Goal: Communication & Community: Answer question/provide support

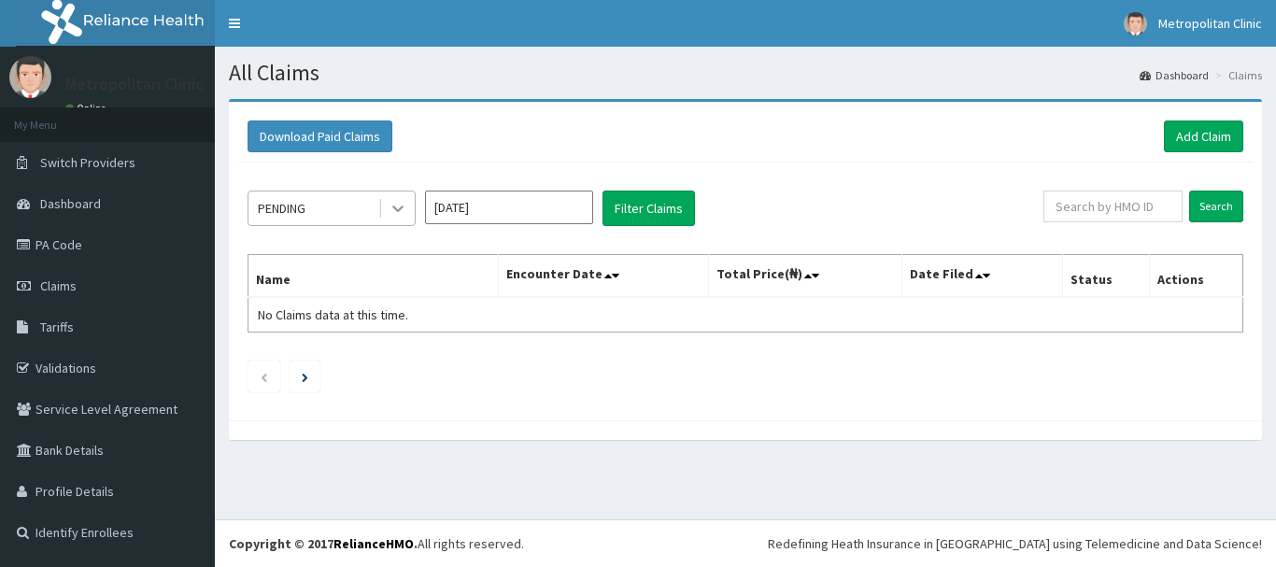
click at [398, 216] on icon at bounding box center [398, 208] width 19 height 19
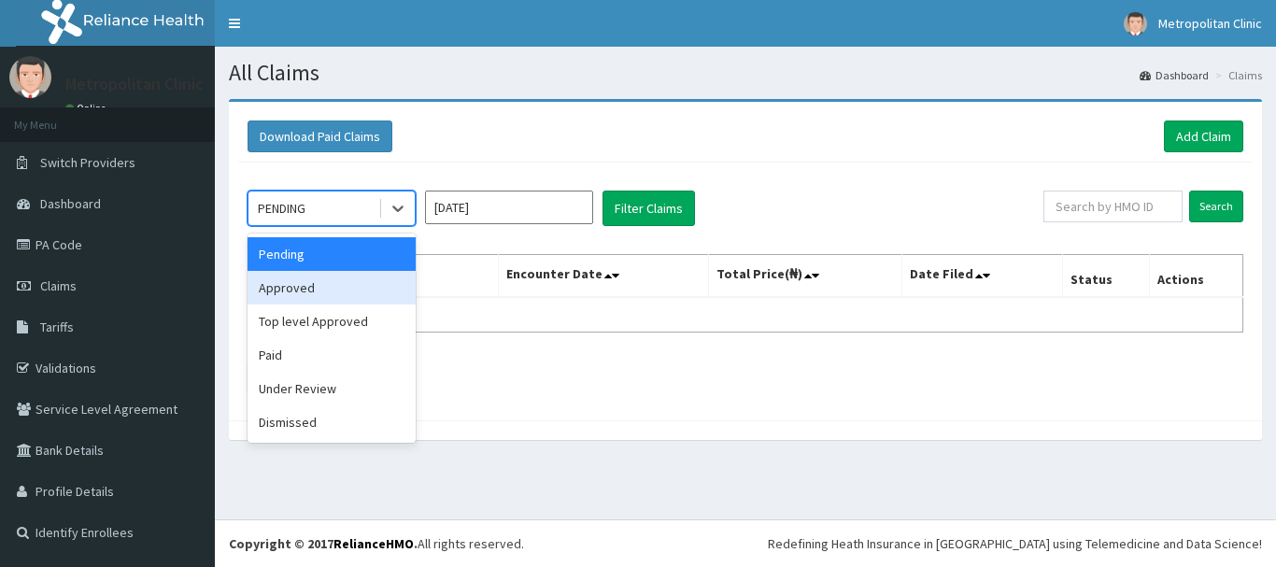
click at [363, 285] on div "Approved" at bounding box center [332, 288] width 168 height 34
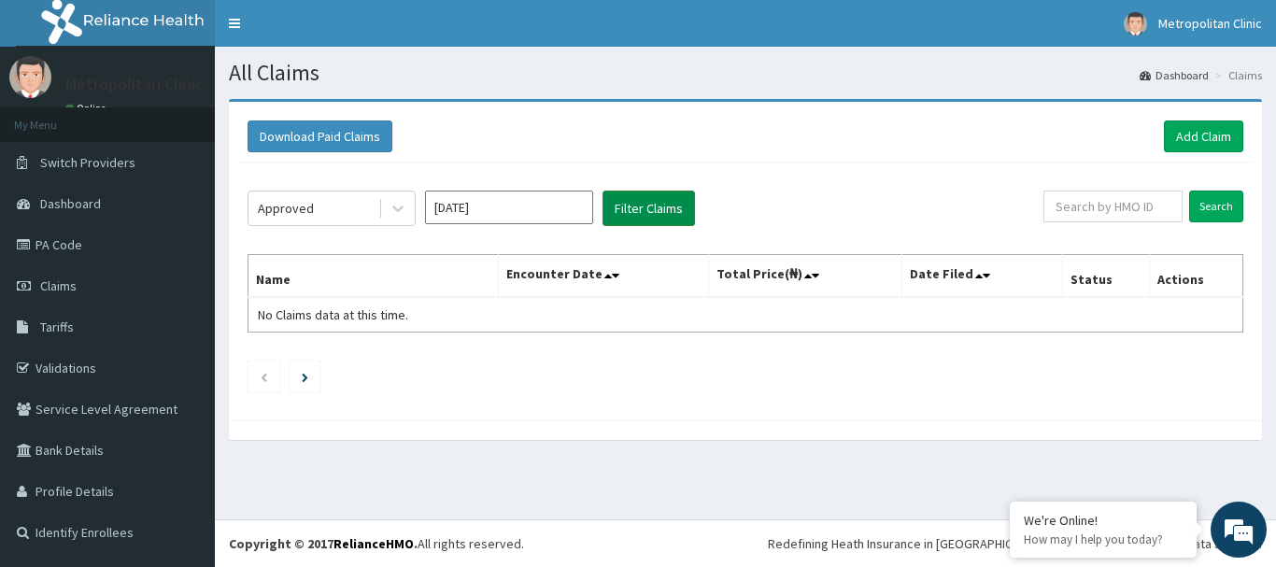
click at [641, 213] on button "Filter Claims" at bounding box center [649, 209] width 93 height 36
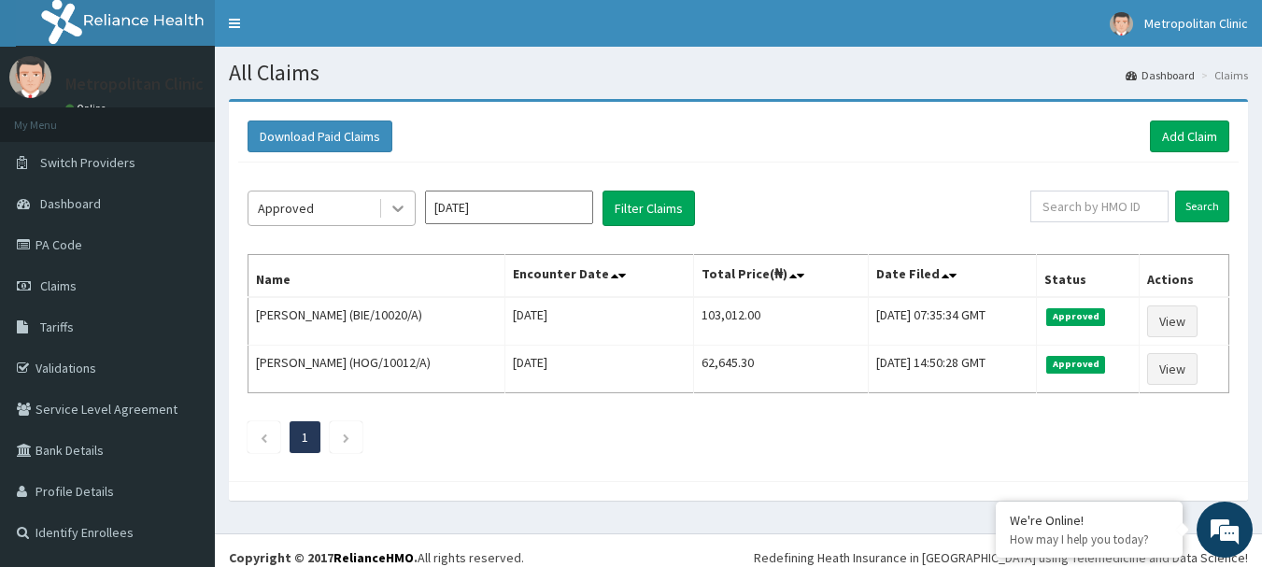
click at [406, 210] on icon at bounding box center [398, 208] width 19 height 19
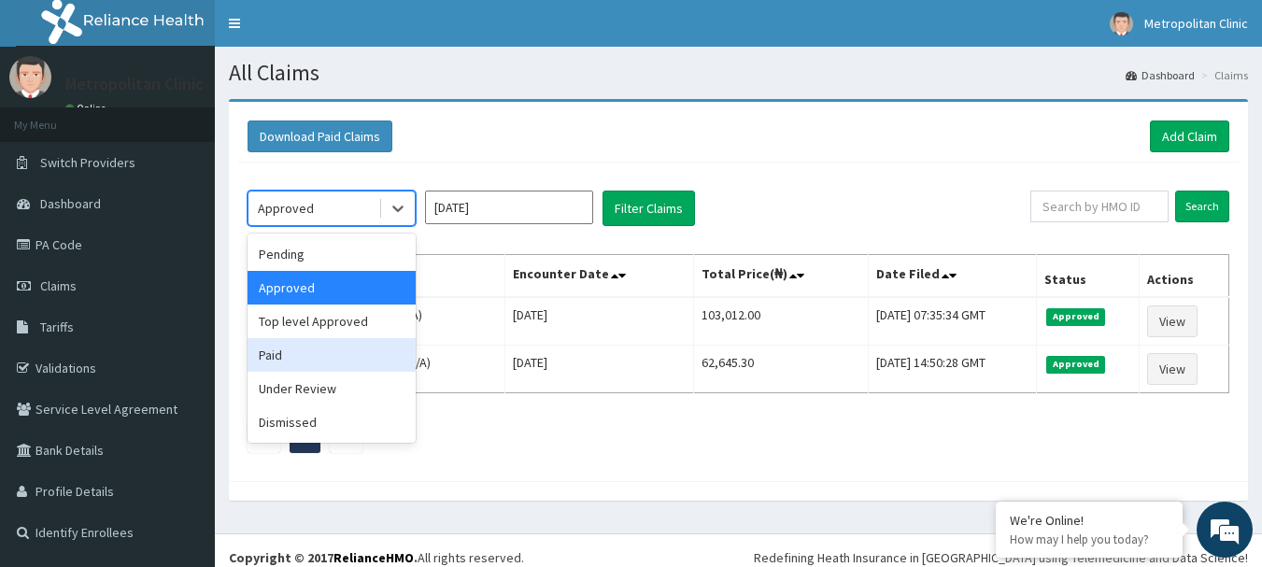
click at [343, 345] on div "Paid" at bounding box center [332, 355] width 168 height 34
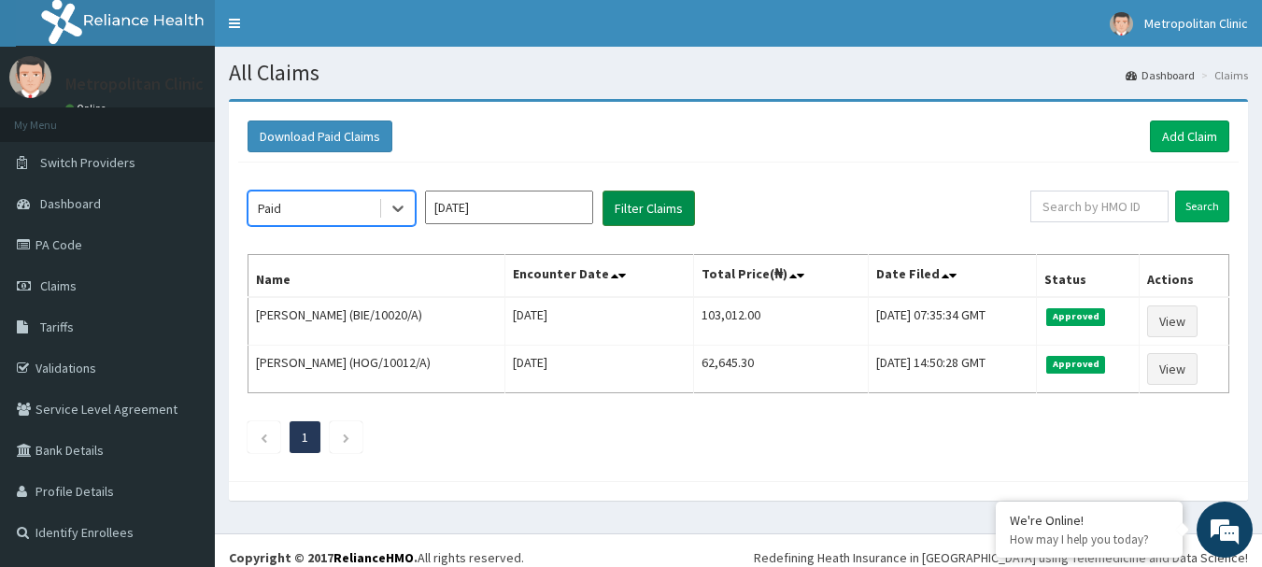
click at [673, 197] on button "Filter Claims" at bounding box center [649, 209] width 93 height 36
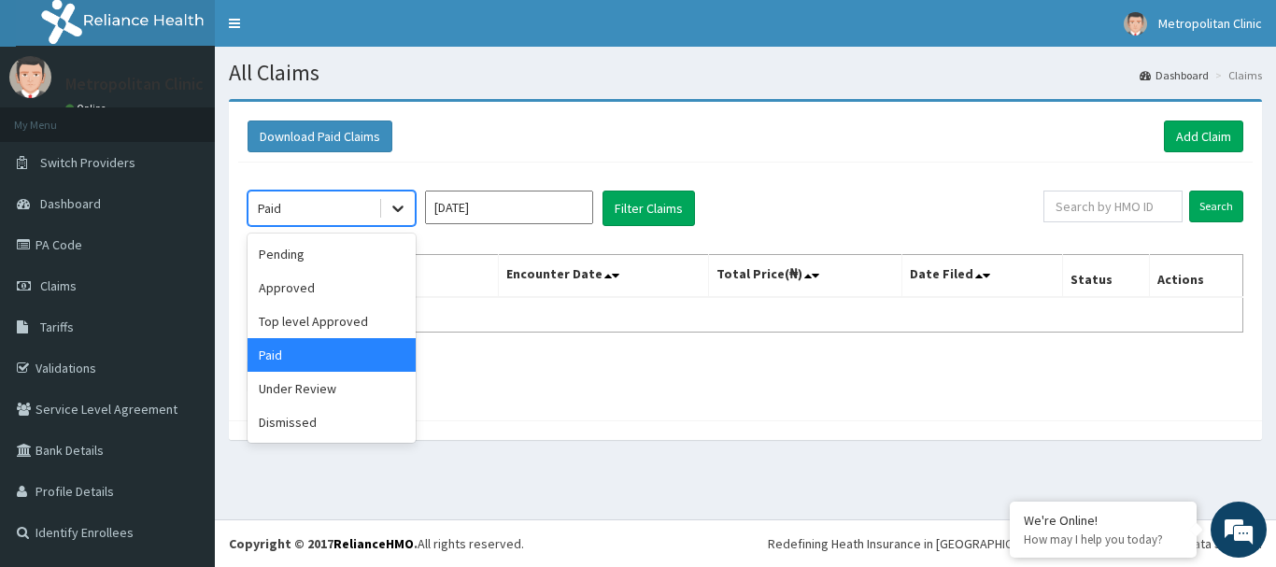
click at [408, 219] on div at bounding box center [398, 209] width 34 height 34
click at [512, 205] on input "Aug 2025" at bounding box center [509, 208] width 168 height 34
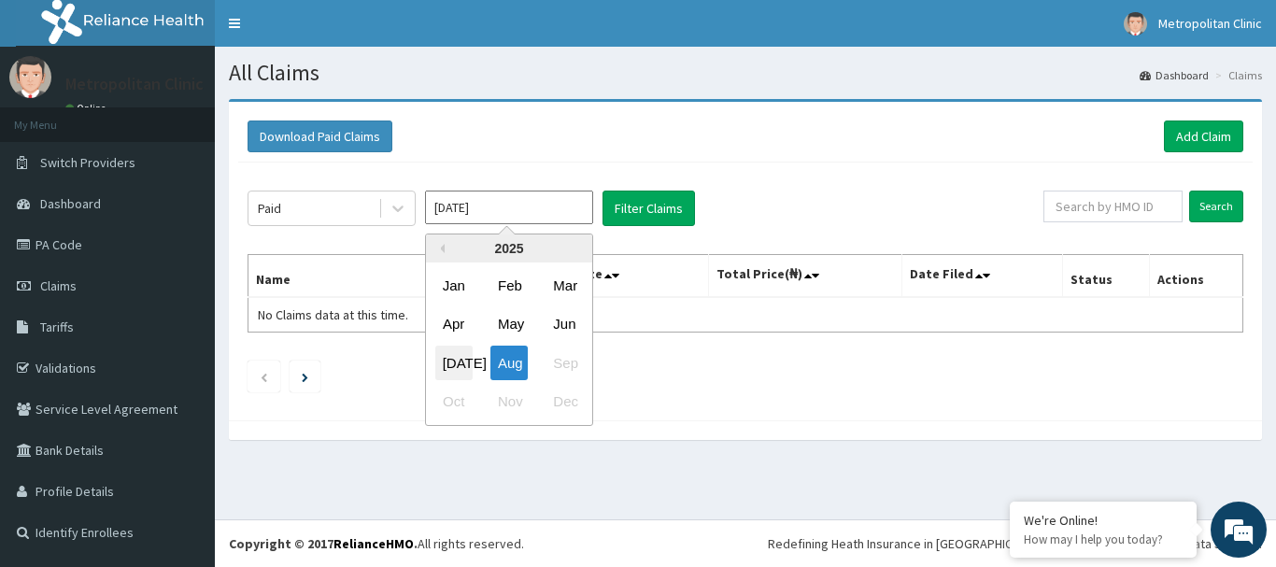
click at [461, 365] on div "Jul" at bounding box center [453, 363] width 37 height 35
type input "Jul 2025"
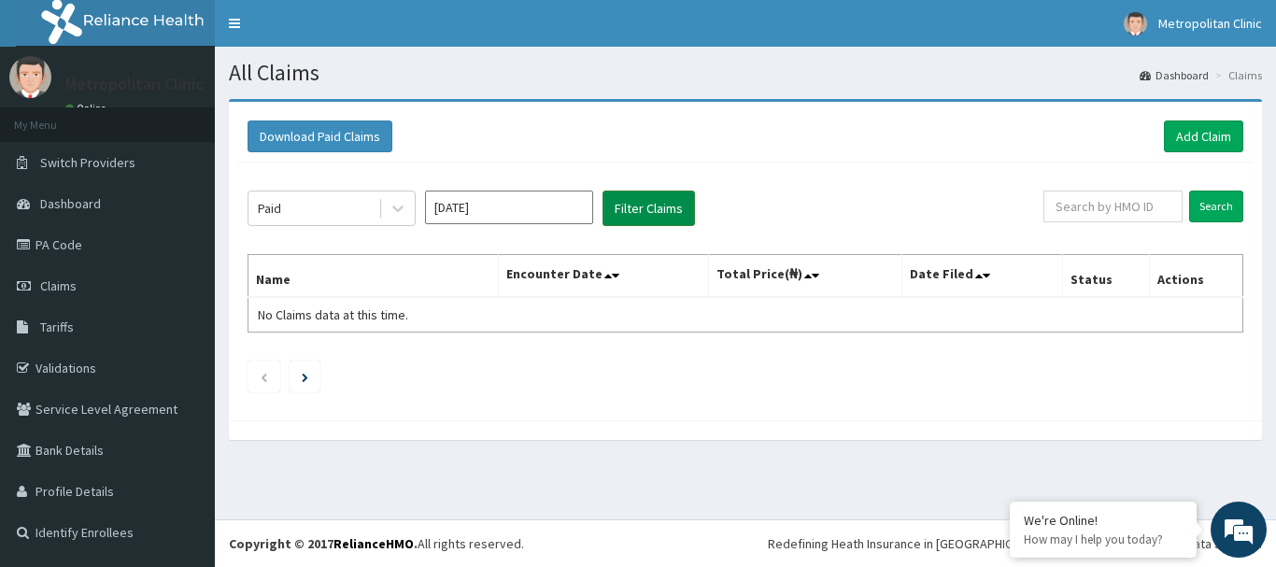
click at [644, 211] on button "Filter Claims" at bounding box center [649, 209] width 93 height 36
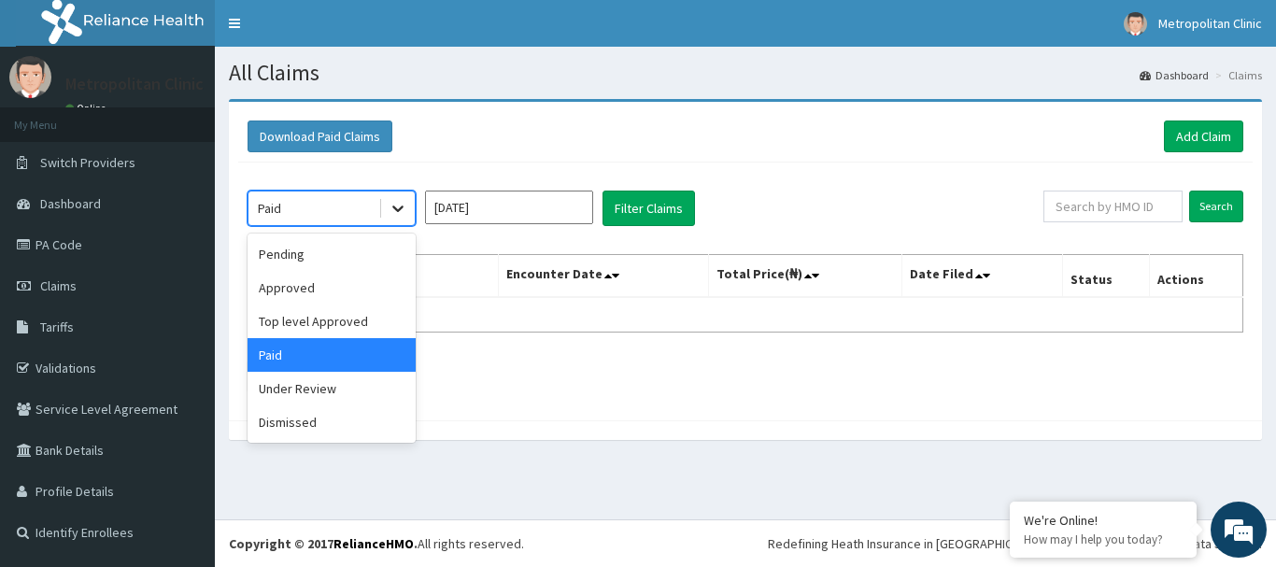
click at [405, 206] on icon at bounding box center [398, 208] width 19 height 19
click at [369, 283] on div "Approved" at bounding box center [332, 288] width 168 height 34
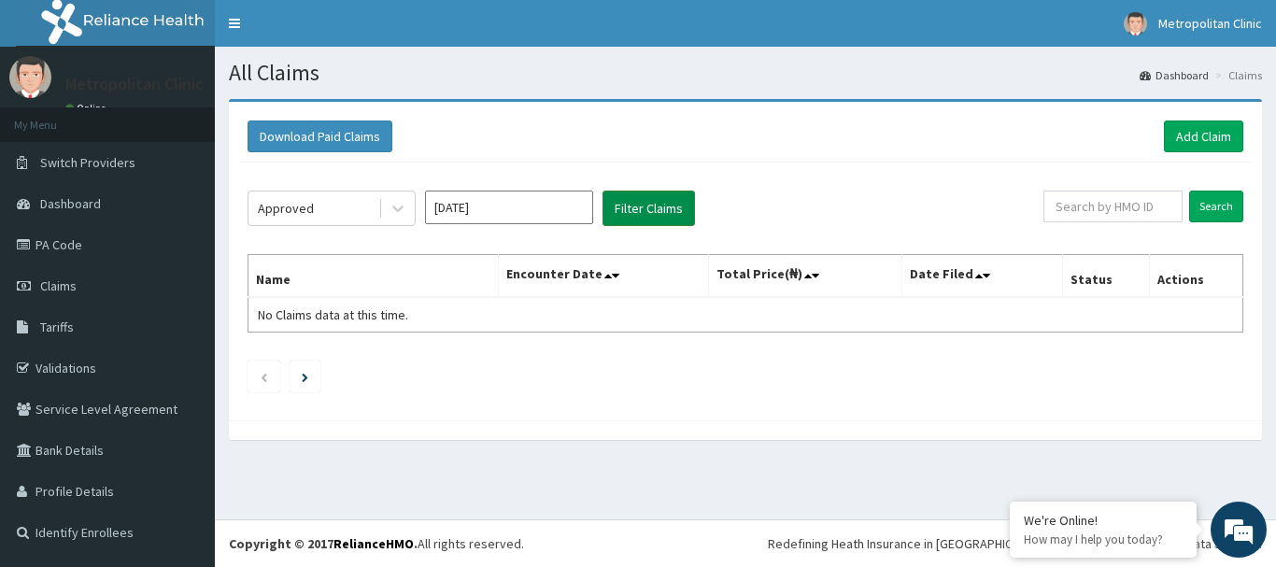
click at [620, 209] on button "Filter Claims" at bounding box center [649, 209] width 93 height 36
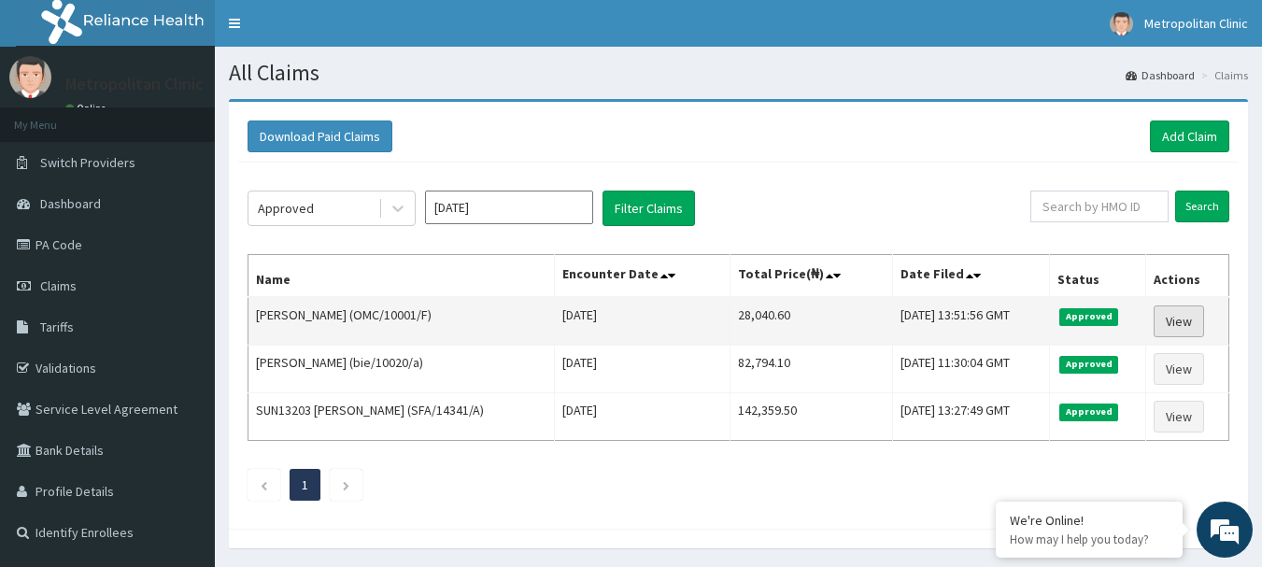
click at [1189, 323] on link "View" at bounding box center [1179, 322] width 50 height 32
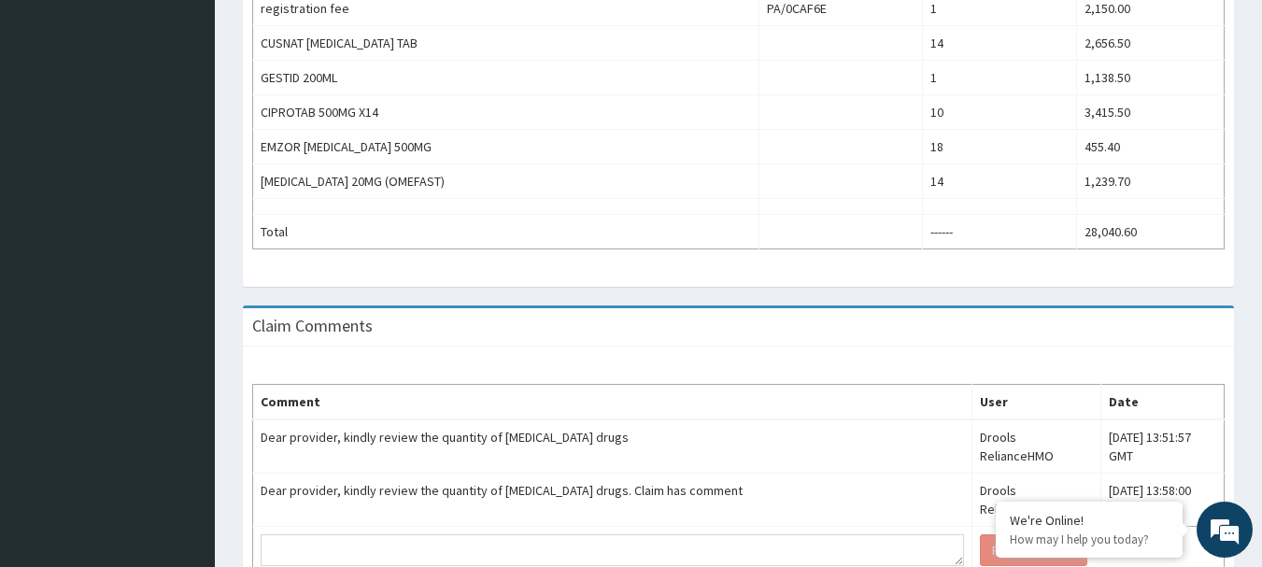
scroll to position [884, 0]
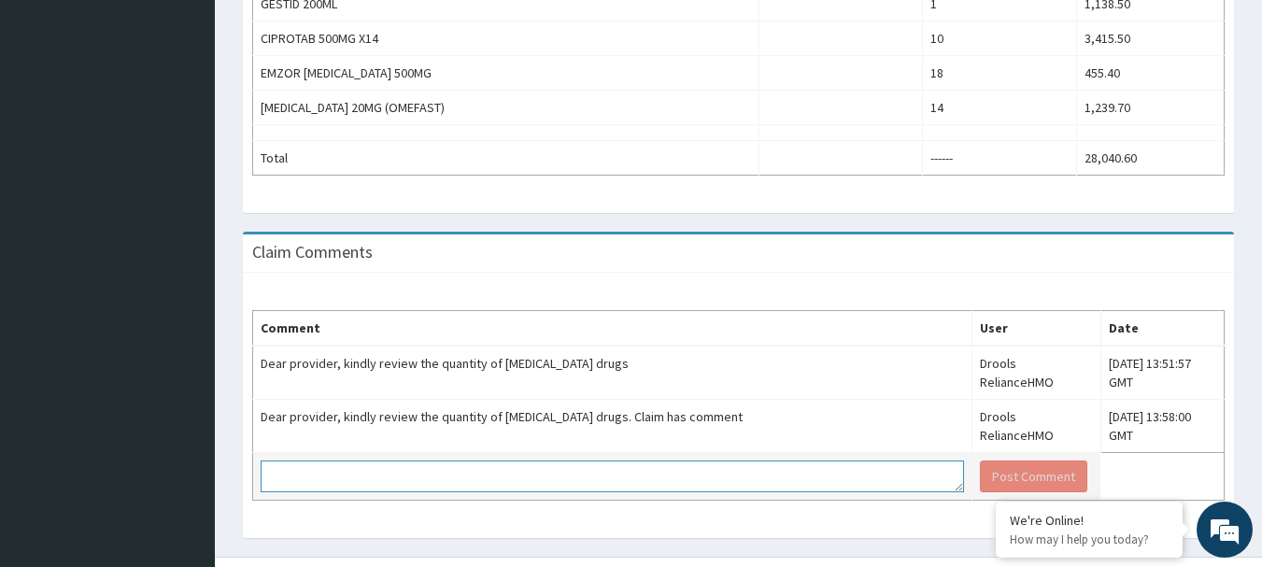
click at [800, 461] on textarea at bounding box center [613, 477] width 704 height 32
click at [680, 461] on textarea "Dear Partner, Good morning" at bounding box center [613, 477] width 704 height 32
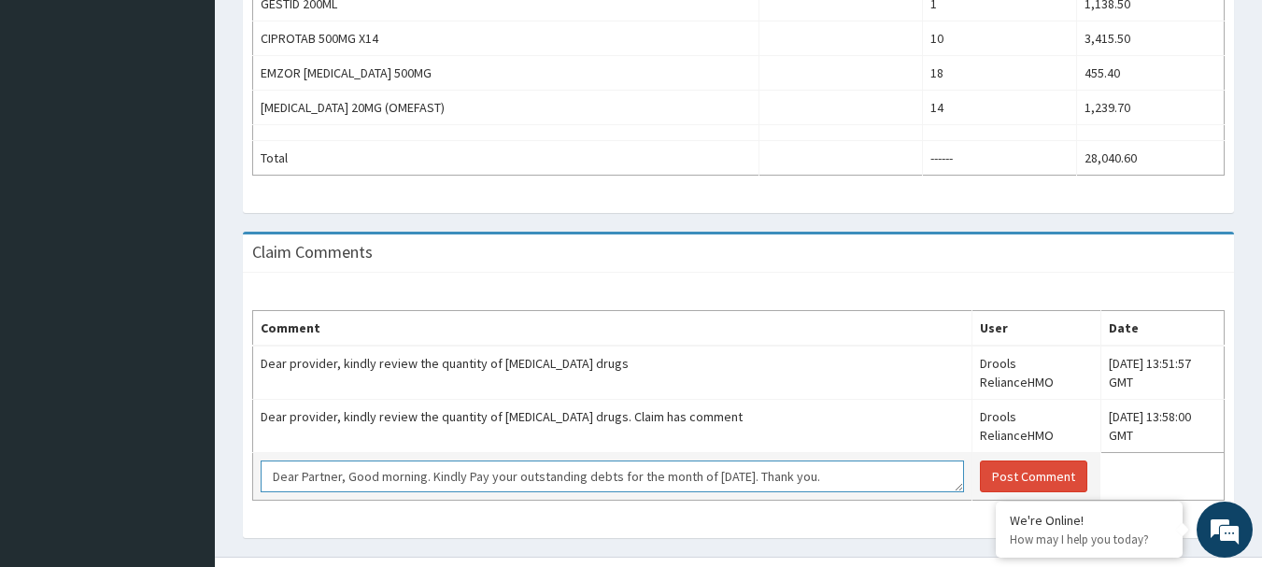
drag, startPoint x: 851, startPoint y: 439, endPoint x: 265, endPoint y: 430, distance: 585.9
click at [265, 461] on textarea "Dear Partner, Good morning. Kindly Pay your outstanding debts for the month of …" at bounding box center [613, 477] width 704 height 32
type textarea "Dear Partner, Good morning. Kindly Pay your outstanding debts for the month of …"
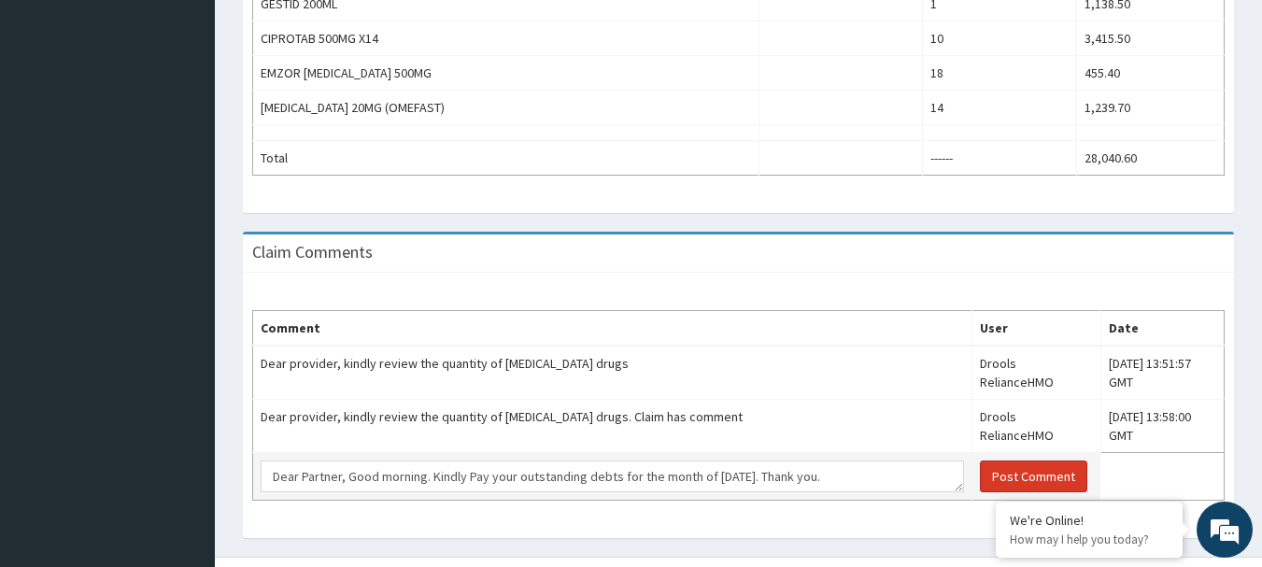
click at [980, 461] on button "Post Comment" at bounding box center [1033, 477] width 107 height 32
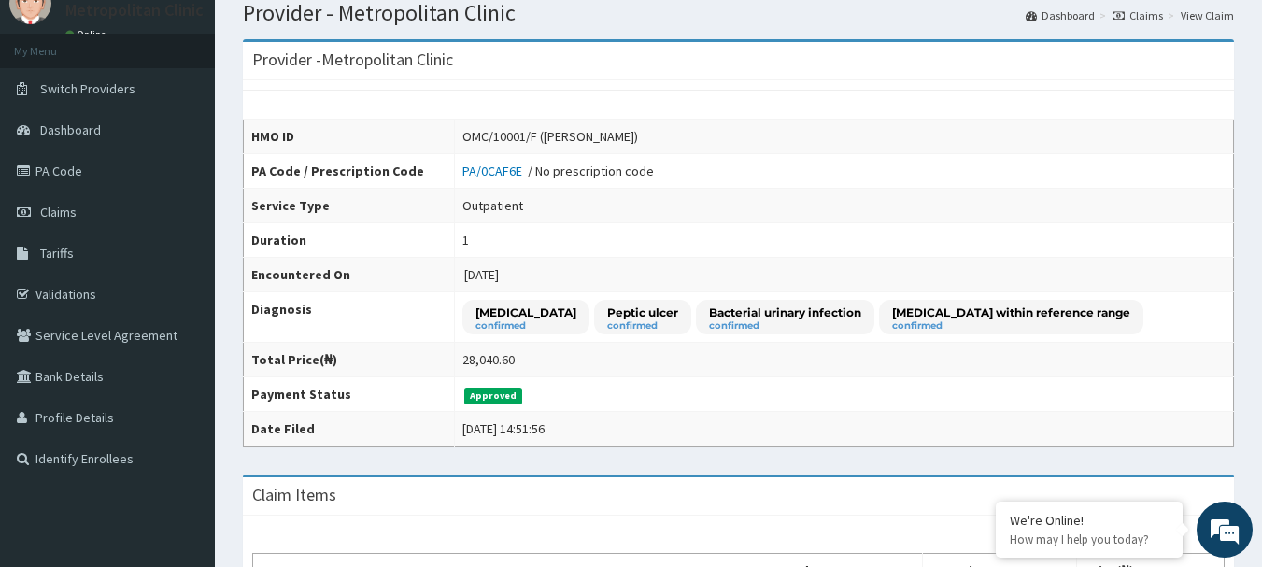
scroll to position [0, 0]
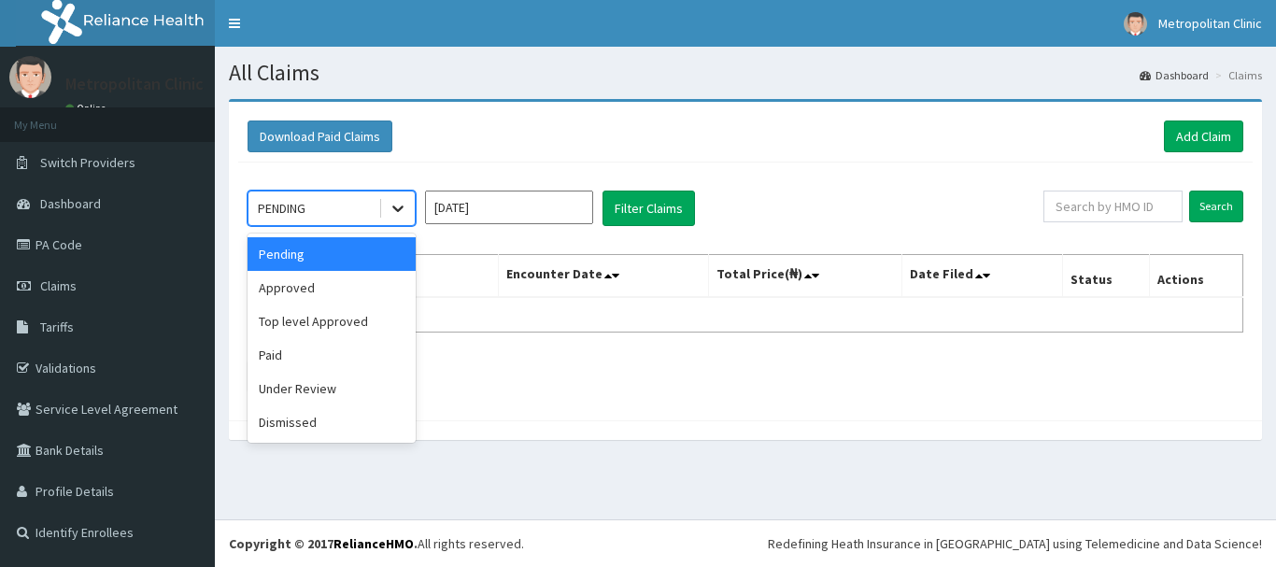
click at [402, 207] on icon at bounding box center [397, 209] width 11 height 7
click at [353, 299] on div "Approved" at bounding box center [332, 288] width 168 height 34
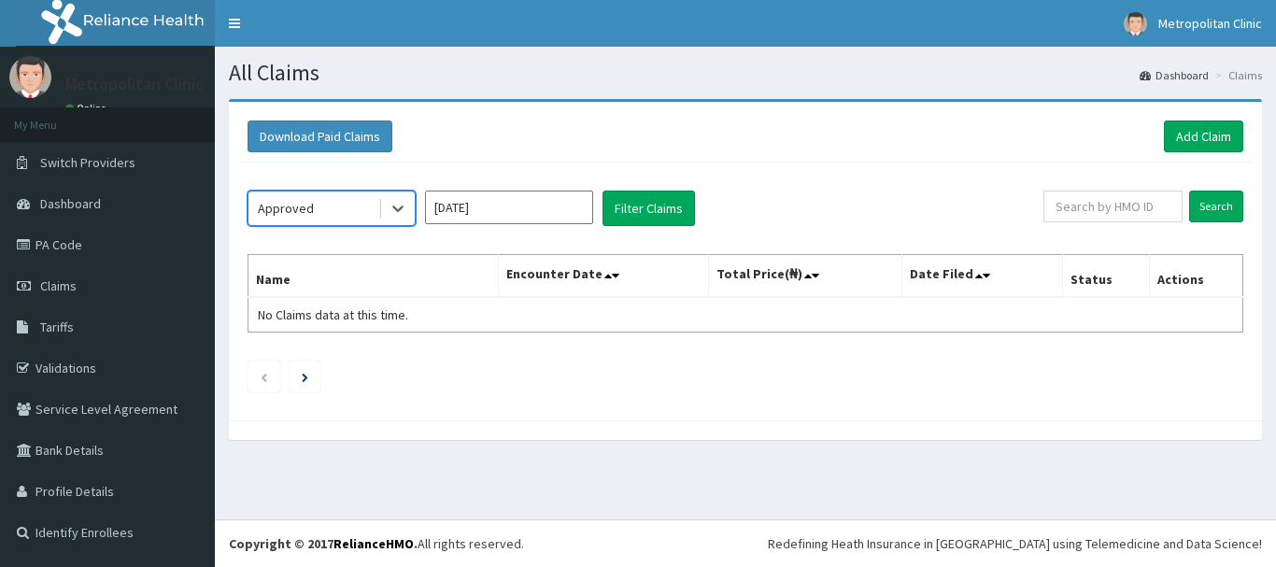
click at [504, 206] on input "Aug 2025" at bounding box center [509, 208] width 168 height 34
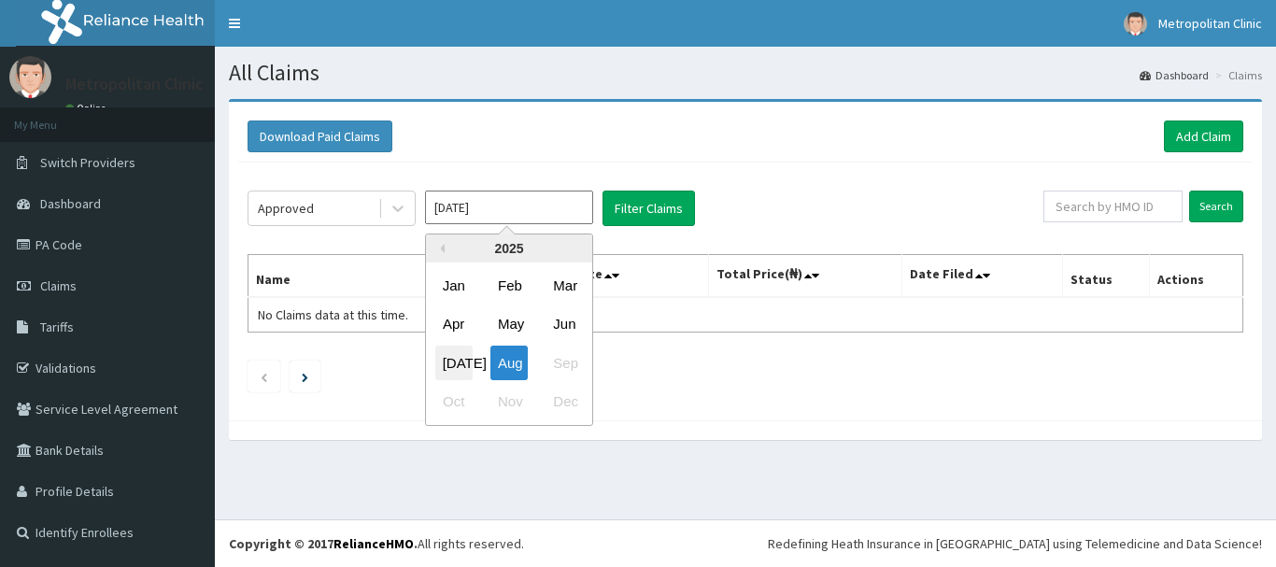
click at [457, 372] on div "Jul" at bounding box center [453, 363] width 37 height 35
type input "Jul 2025"
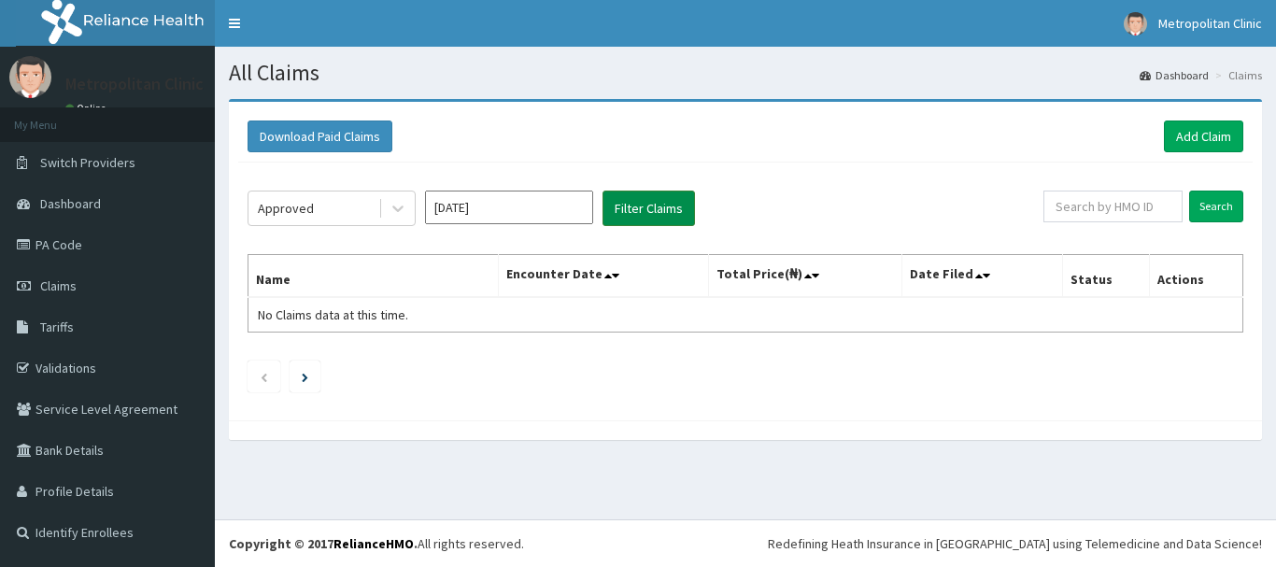
click at [633, 222] on button "Filter Claims" at bounding box center [649, 209] width 93 height 36
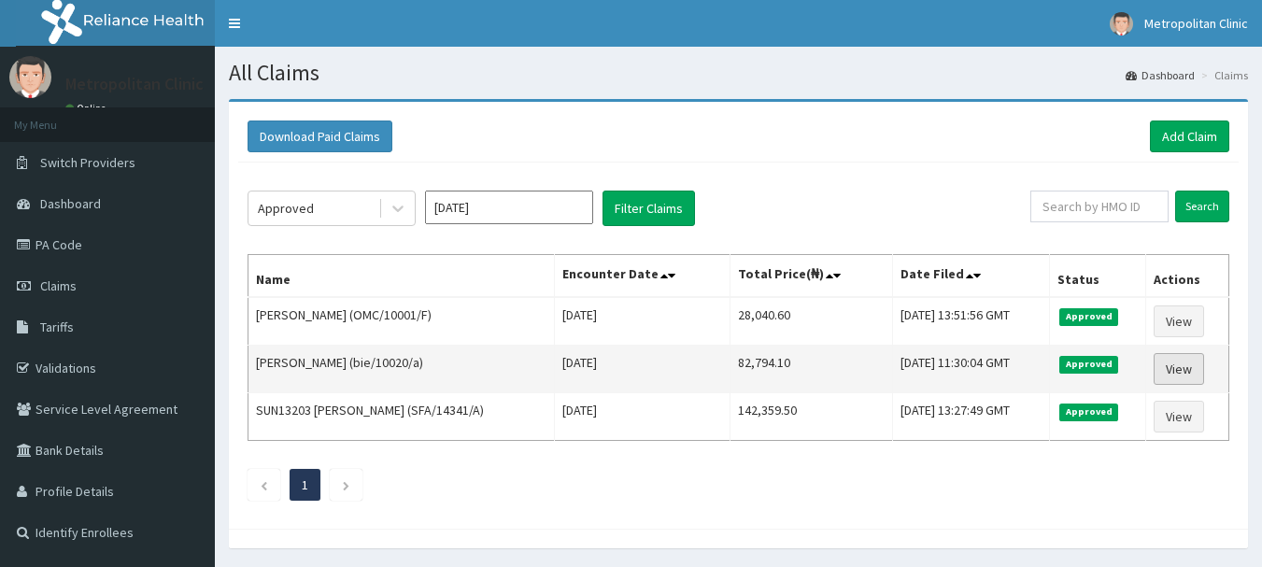
click at [1187, 377] on link "View" at bounding box center [1179, 369] width 50 height 32
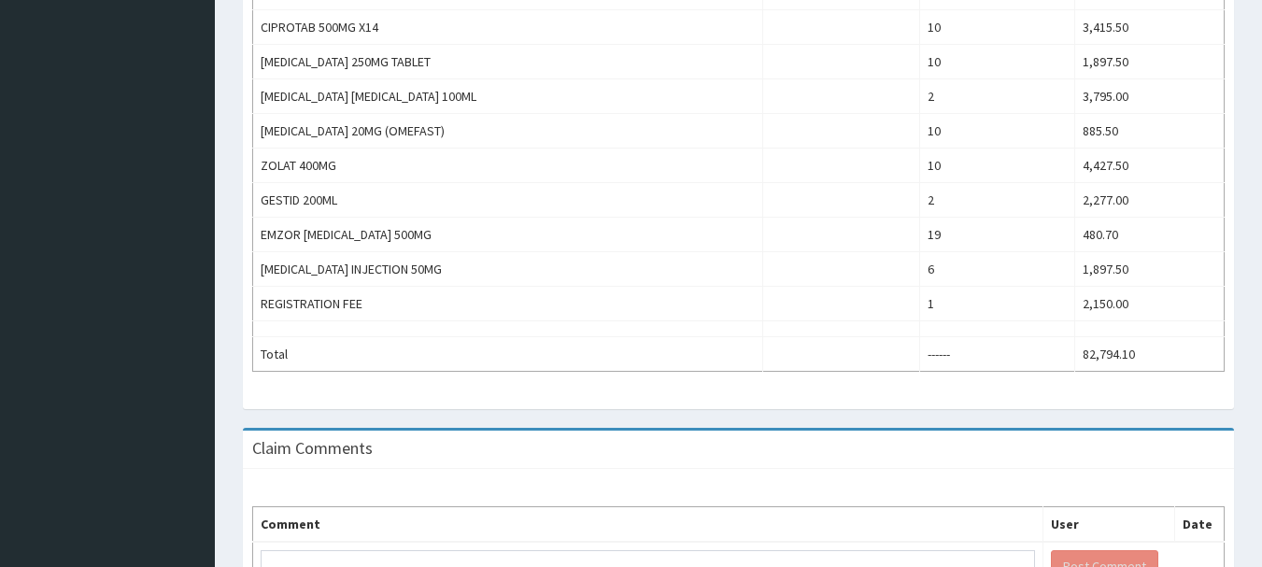
scroll to position [1121, 0]
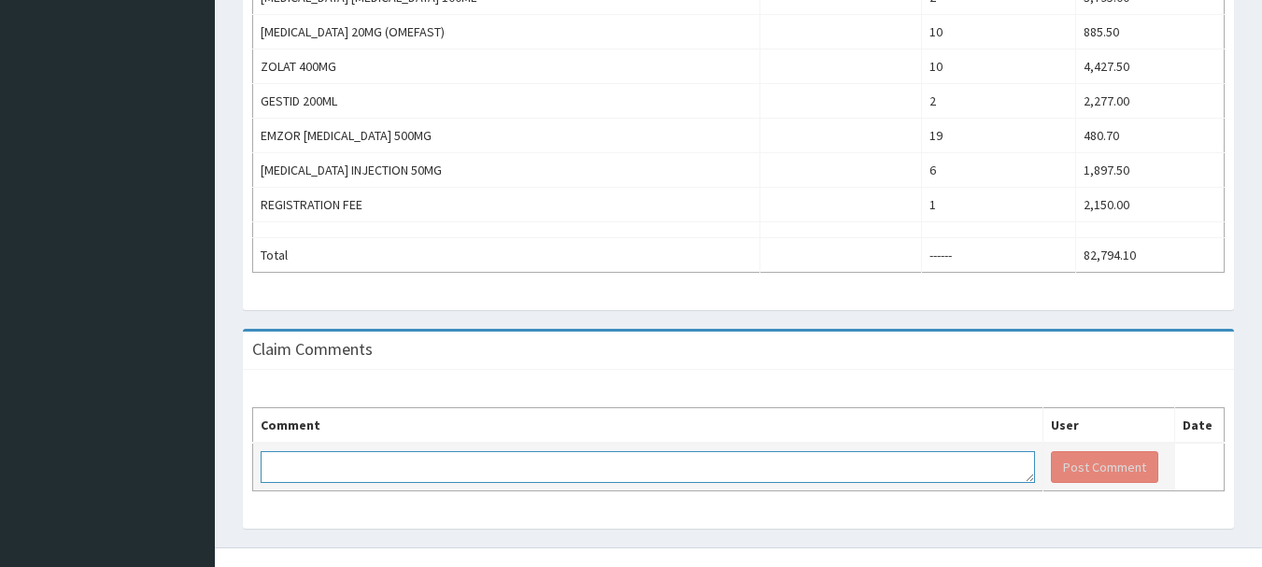
click at [548, 468] on textarea at bounding box center [648, 467] width 775 height 32
paste textarea "Dear Partner, Good morning. Kindly Pay your outstanding debts for the month of …"
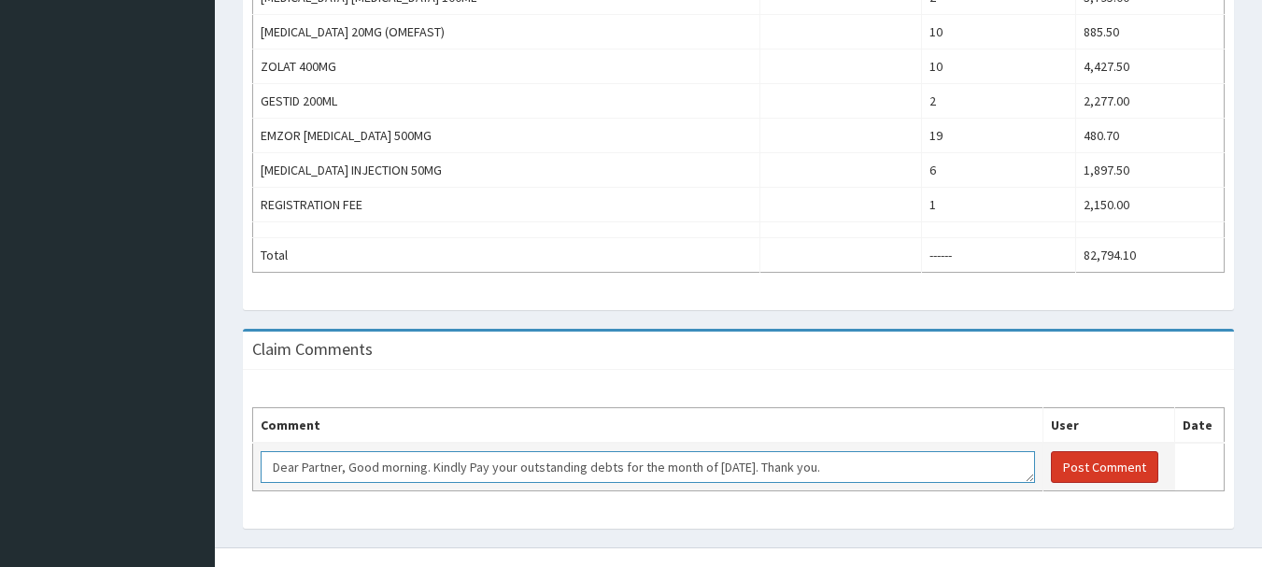
type textarea "Dear Partner, Good morning. Kindly Pay your outstanding debts for the month of …"
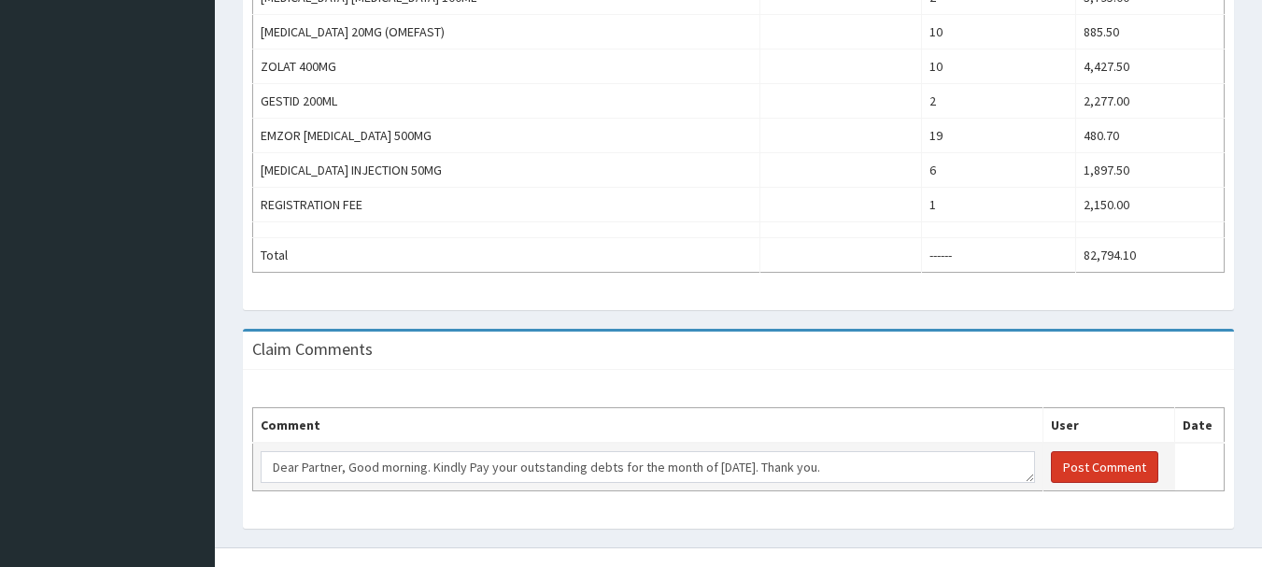
click at [1118, 456] on button "Post Comment" at bounding box center [1104, 467] width 107 height 32
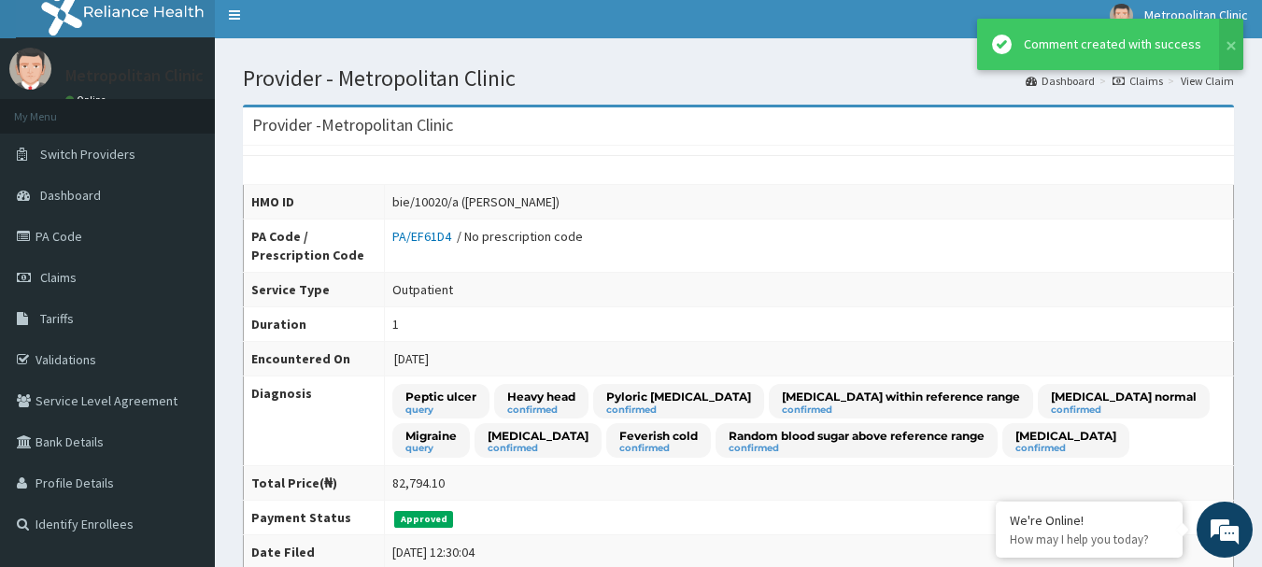
scroll to position [0, 0]
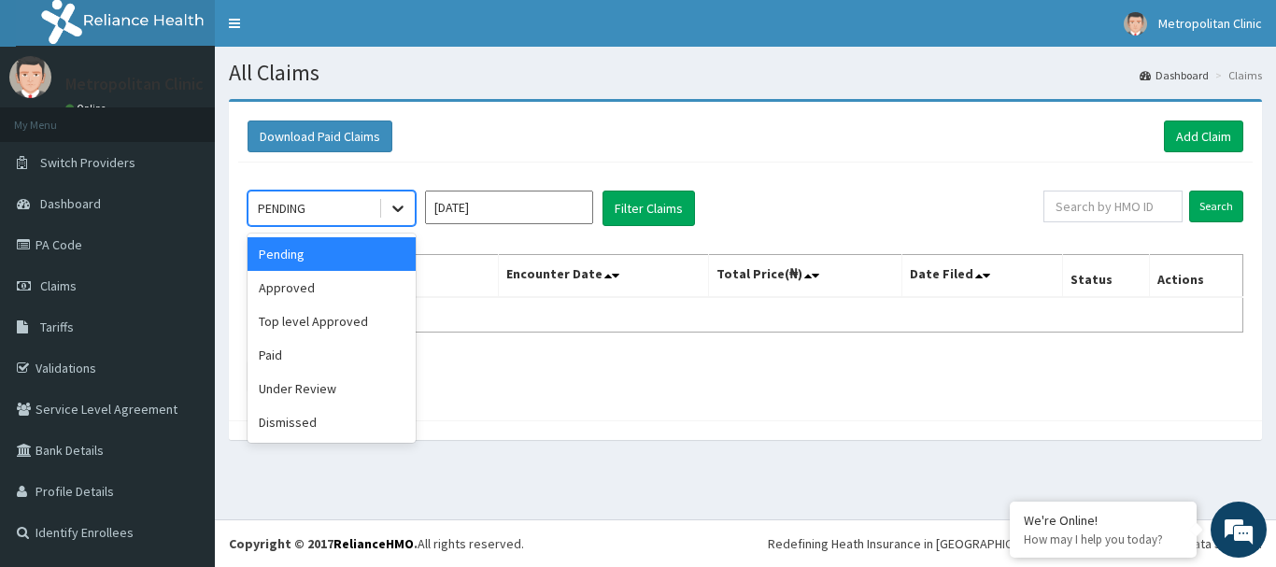
click at [396, 207] on icon at bounding box center [398, 208] width 19 height 19
drag, startPoint x: 336, startPoint y: 292, endPoint x: 350, endPoint y: 287, distance: 15.1
click at [341, 291] on div "Approved" at bounding box center [332, 288] width 168 height 34
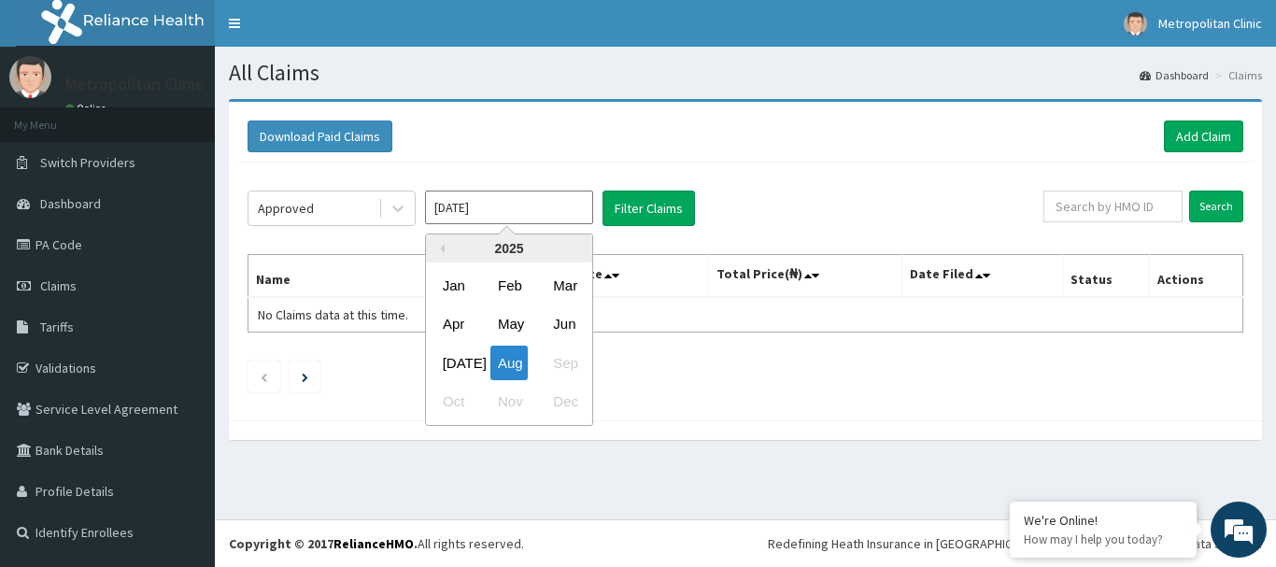
click at [558, 204] on input "[DATE]" at bounding box center [509, 208] width 168 height 34
click at [463, 363] on div "Jul" at bounding box center [453, 363] width 37 height 35
type input "Jul 2025"
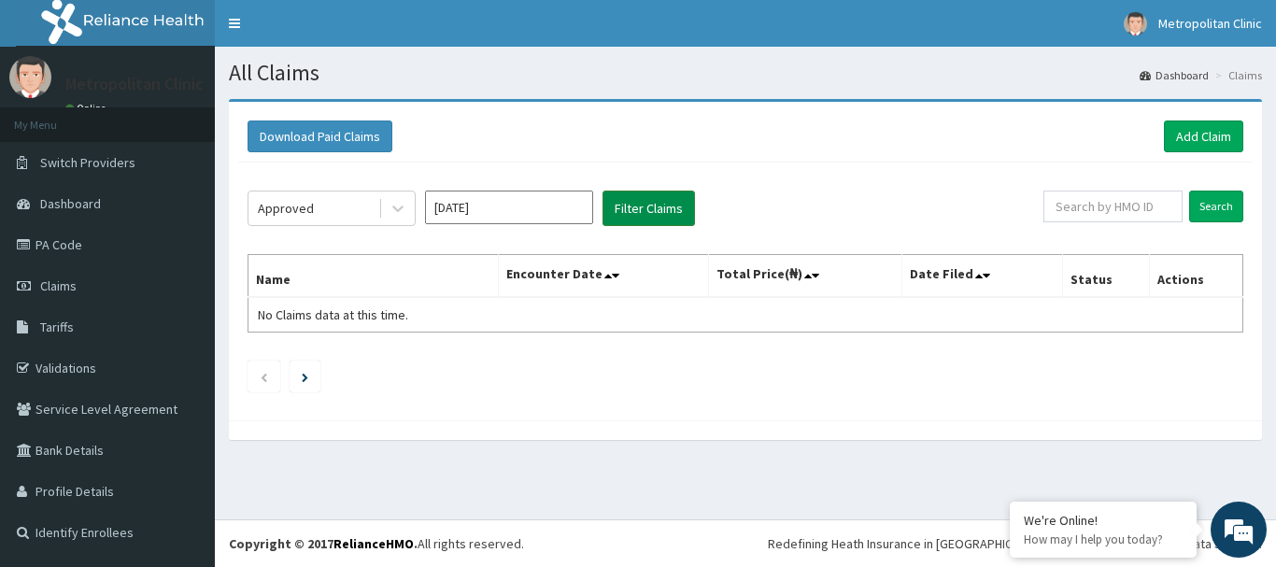
click at [626, 211] on button "Filter Claims" at bounding box center [649, 209] width 93 height 36
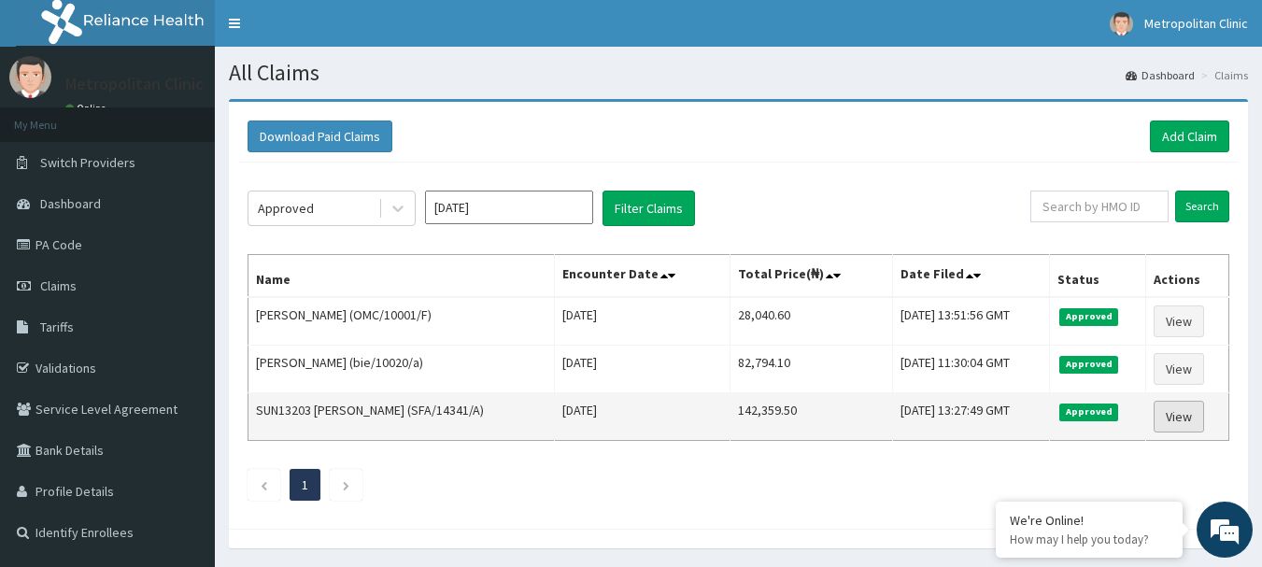
click at [1184, 417] on link "View" at bounding box center [1179, 417] width 50 height 32
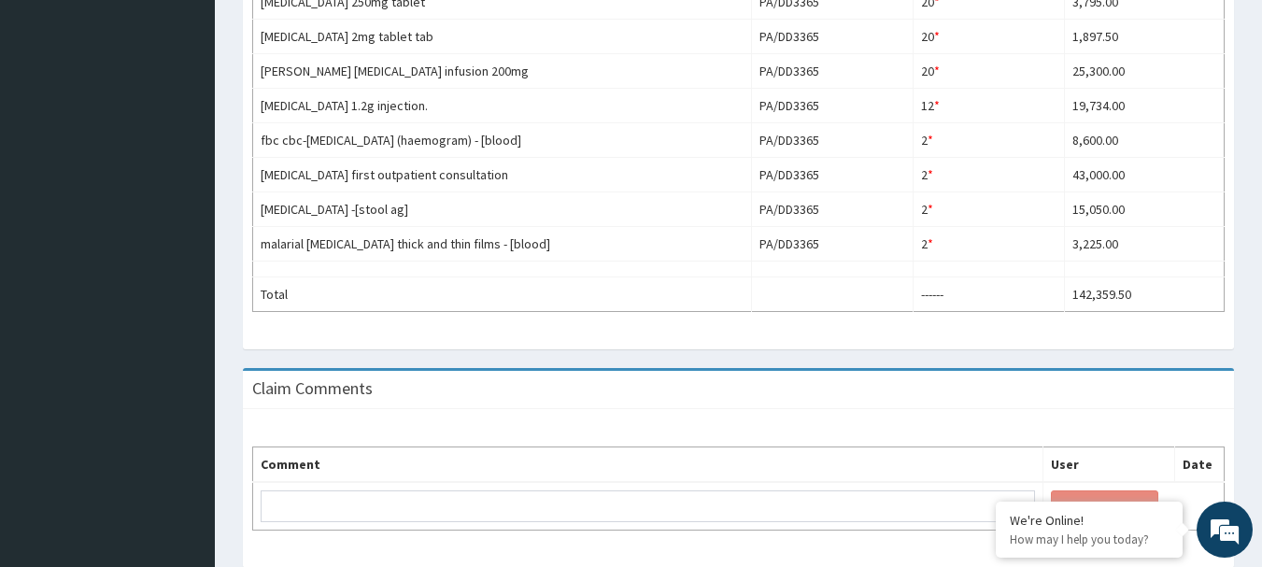
scroll to position [849, 0]
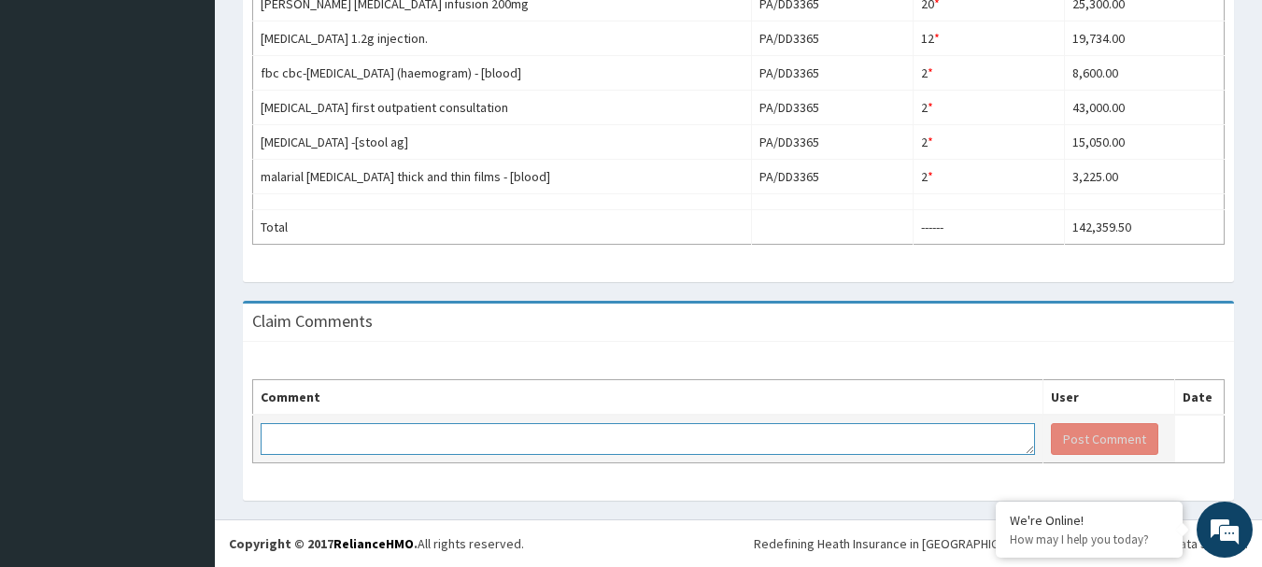
click at [616, 445] on textarea at bounding box center [648, 439] width 775 height 32
paste textarea "Dear Partner, Good morning. Kindly Pay your outstanding debts for the month of …"
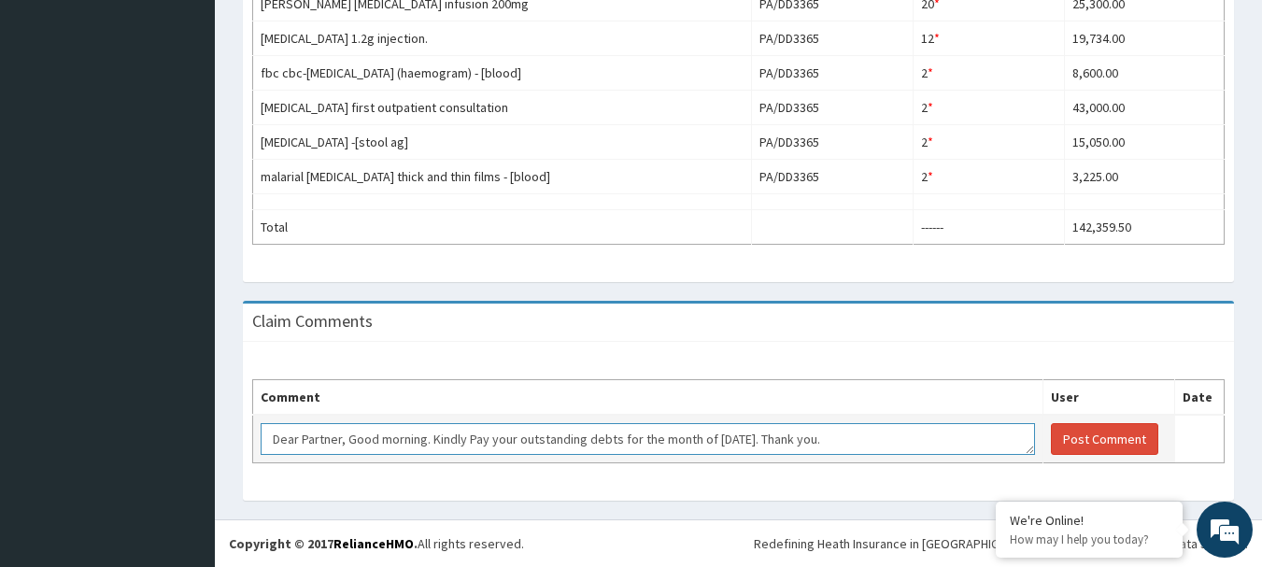
click at [586, 439] on textarea "Dear Partner, Good morning. Kindly Pay your outstanding debts for the month of …" at bounding box center [648, 439] width 775 height 32
type textarea "Dear Partner, Good morning. Kindly Pay your outstanding medical bills for the m…"
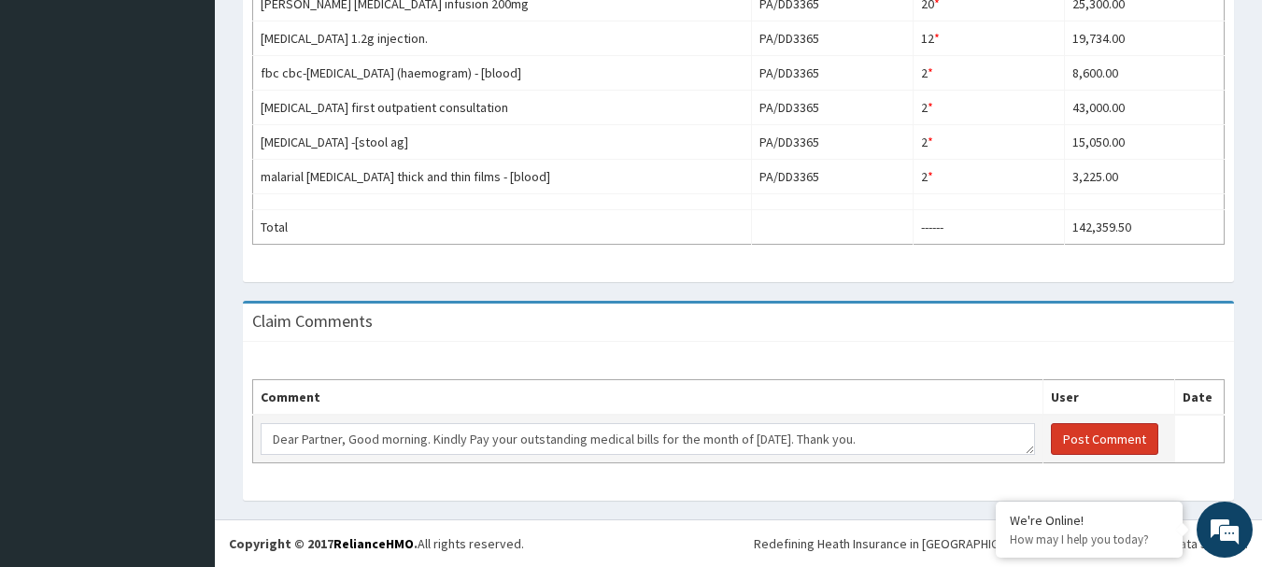
click at [1084, 434] on button "Post Comment" at bounding box center [1104, 439] width 107 height 32
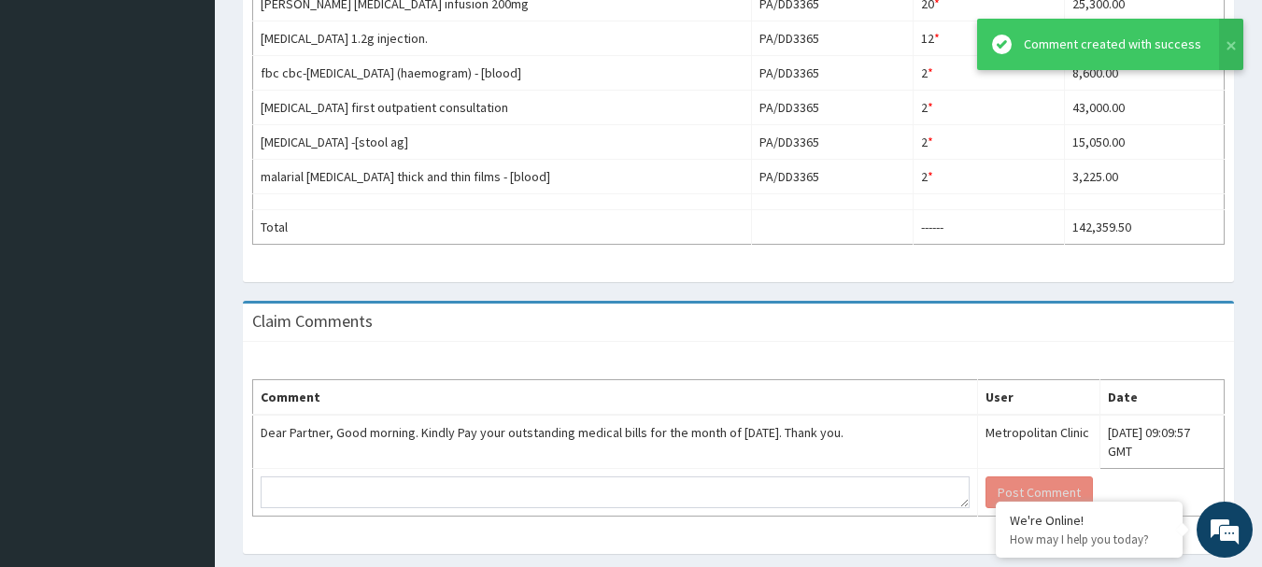
drag, startPoint x: 866, startPoint y: 432, endPoint x: 232, endPoint y: 442, distance: 634.5
click at [232, 442] on div "Claim Comments Comment User Date Dear Partner, Good morning. Kindly Pay your ou…" at bounding box center [738, 437] width 1019 height 272
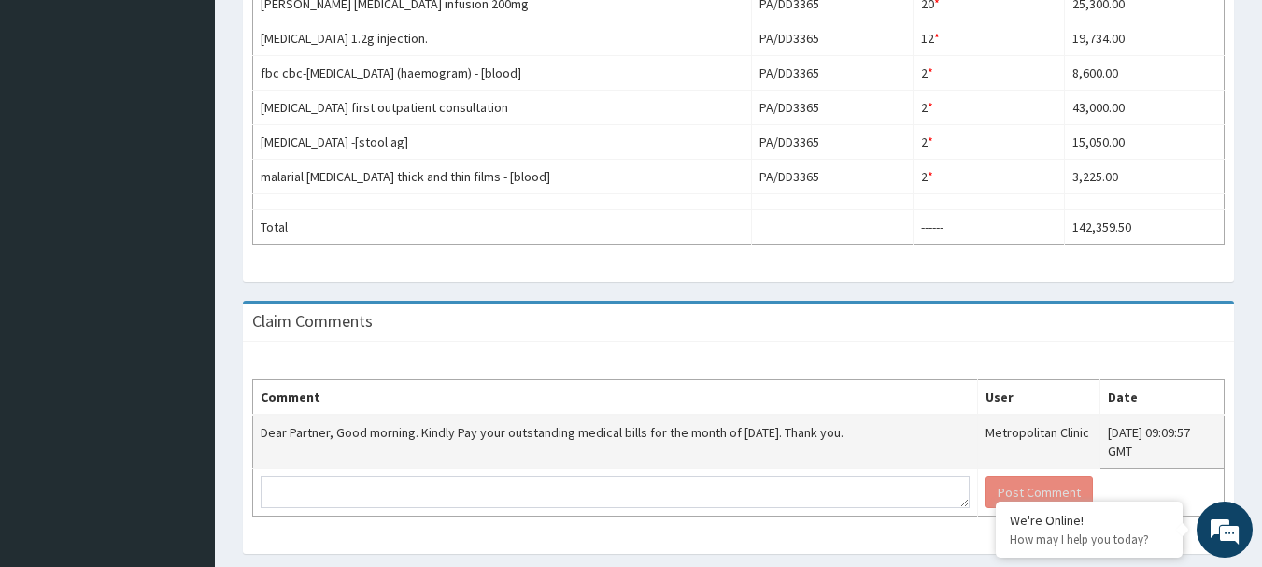
click at [258, 445] on td "Dear Partner, Good morning. Kindly Pay your outstanding medical bills for the m…" at bounding box center [615, 442] width 725 height 54
click at [279, 440] on td "Dear Partner, Good morning. Kindly Pay your outstanding medical bills for the m…" at bounding box center [615, 442] width 725 height 54
drag, startPoint x: 260, startPoint y: 434, endPoint x: 857, endPoint y: 439, distance: 597.1
click at [857, 439] on td "Dear Partner, Good morning. Kindly Pay your outstanding medical bills for the m…" at bounding box center [615, 442] width 725 height 54
copy td "Dear Partner, Good morning. Kindly Pay your outstanding medical bills for the m…"
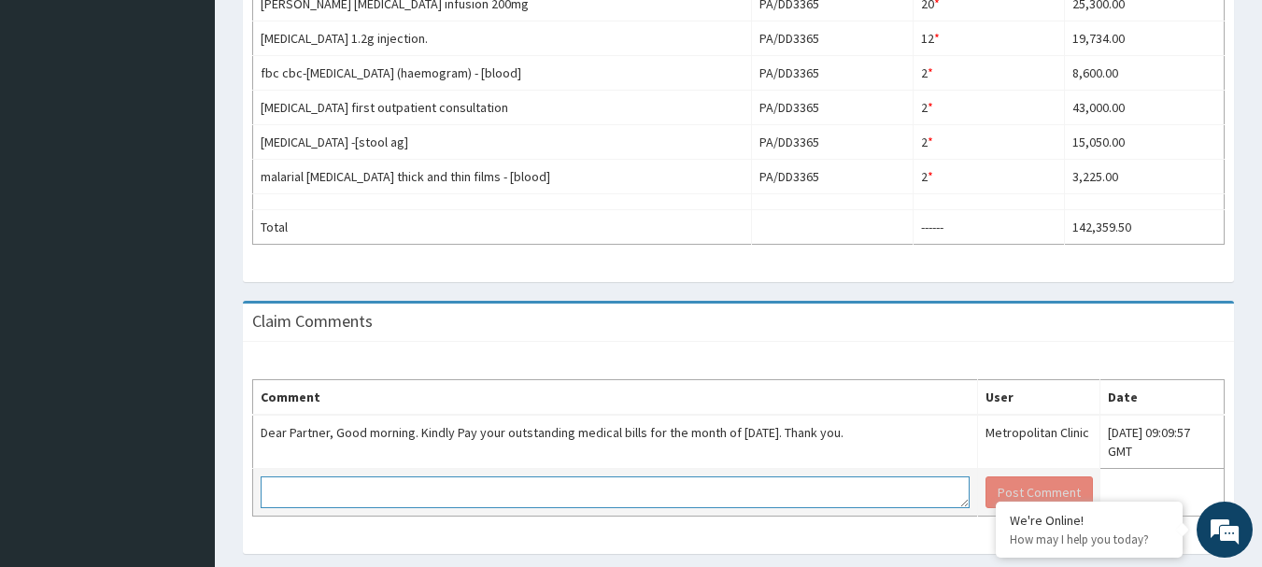
click at [825, 477] on textarea at bounding box center [615, 493] width 709 height 32
